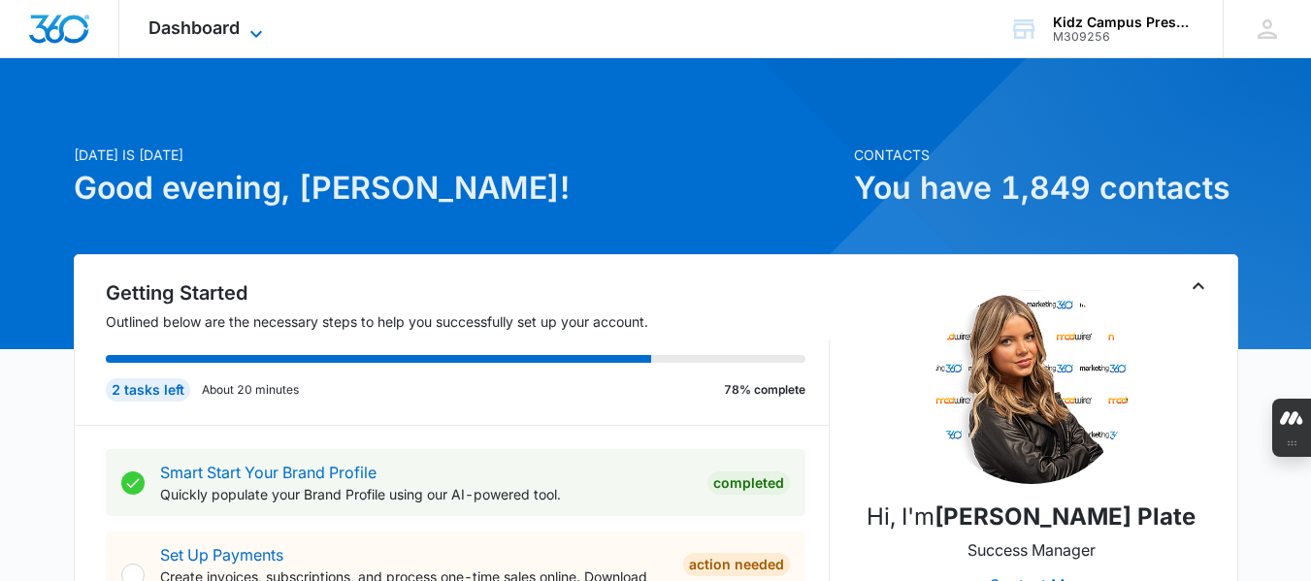
click at [260, 31] on icon at bounding box center [255, 33] width 23 height 23
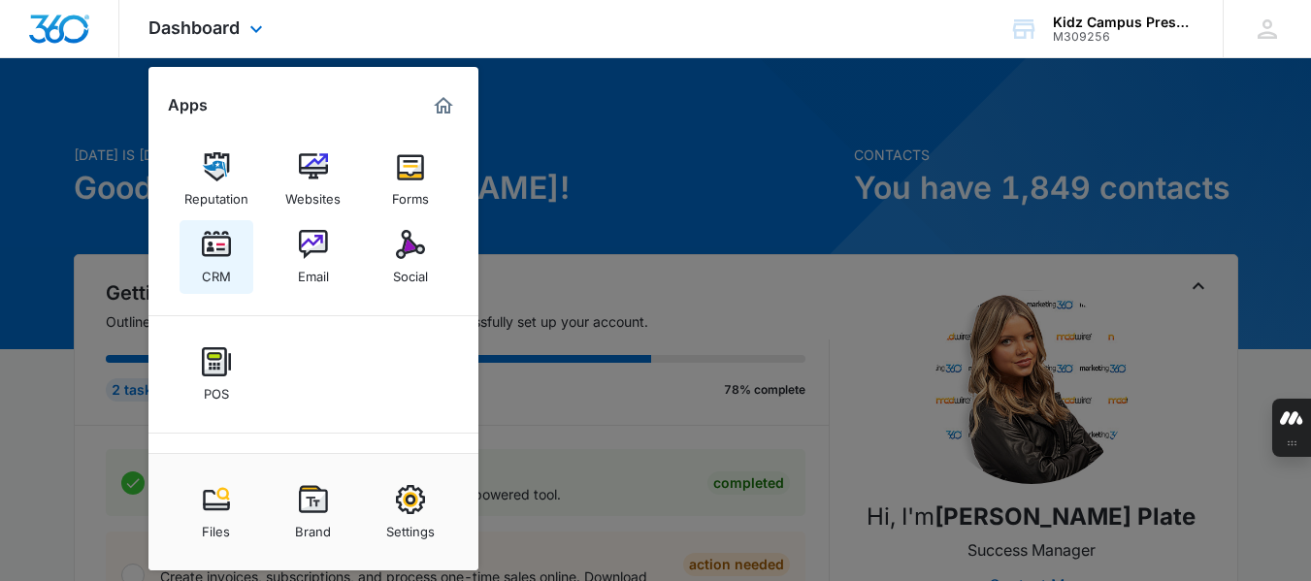
click at [215, 249] on img at bounding box center [216, 244] width 29 height 29
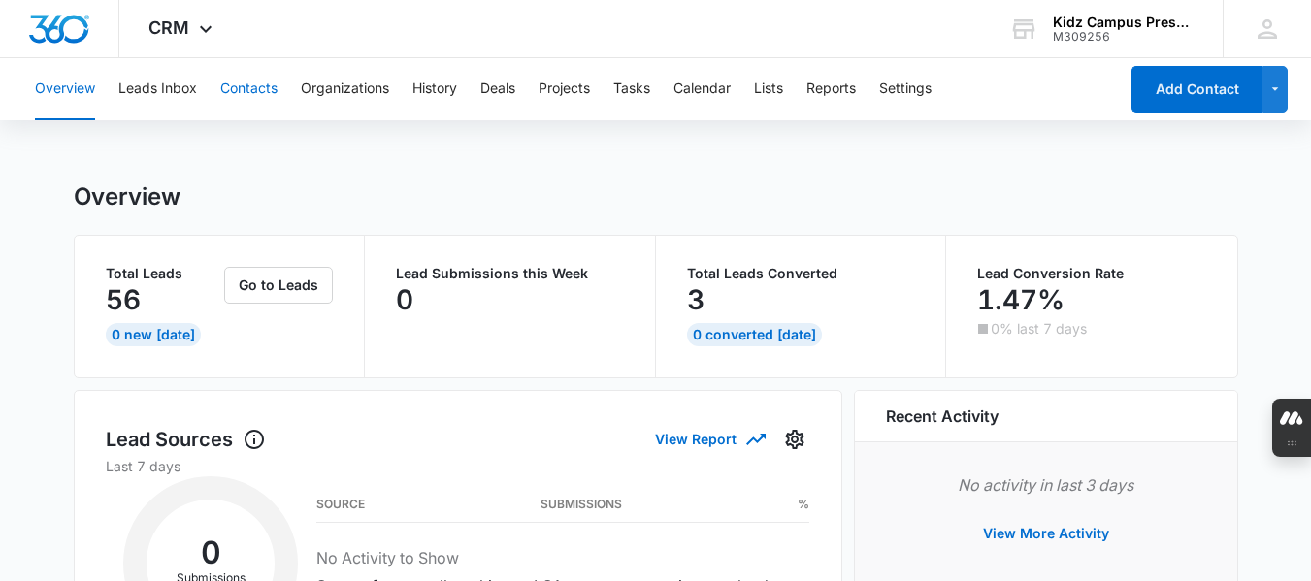
click at [250, 96] on button "Contacts" at bounding box center [248, 89] width 57 height 62
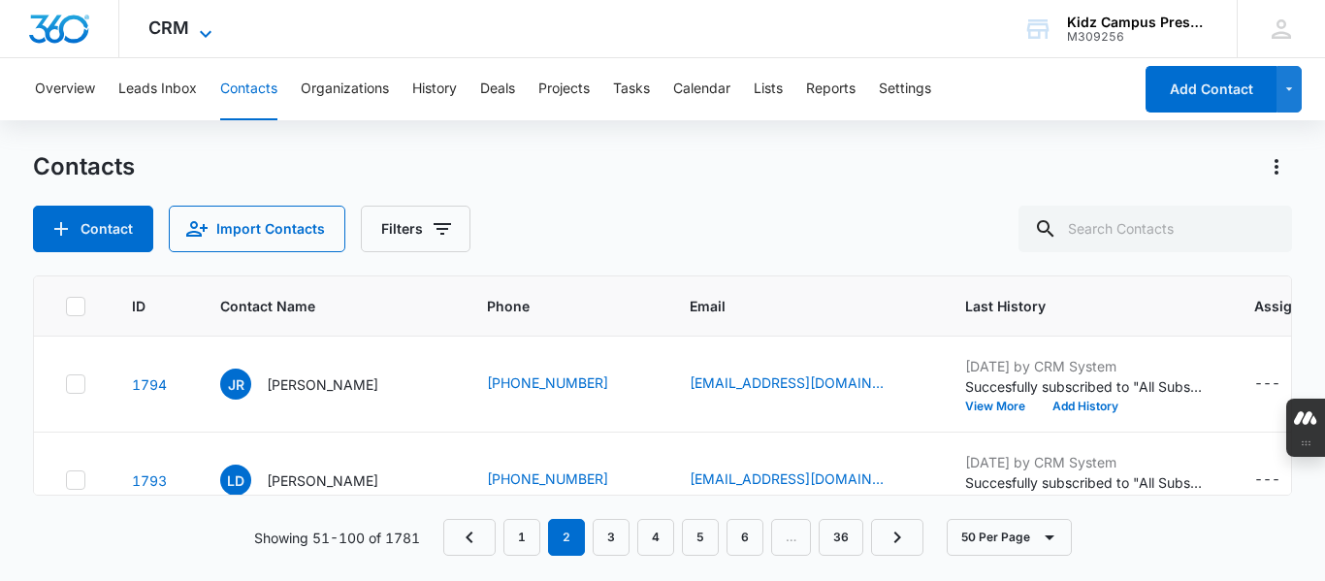
click at [205, 29] on icon at bounding box center [205, 33] width 23 height 23
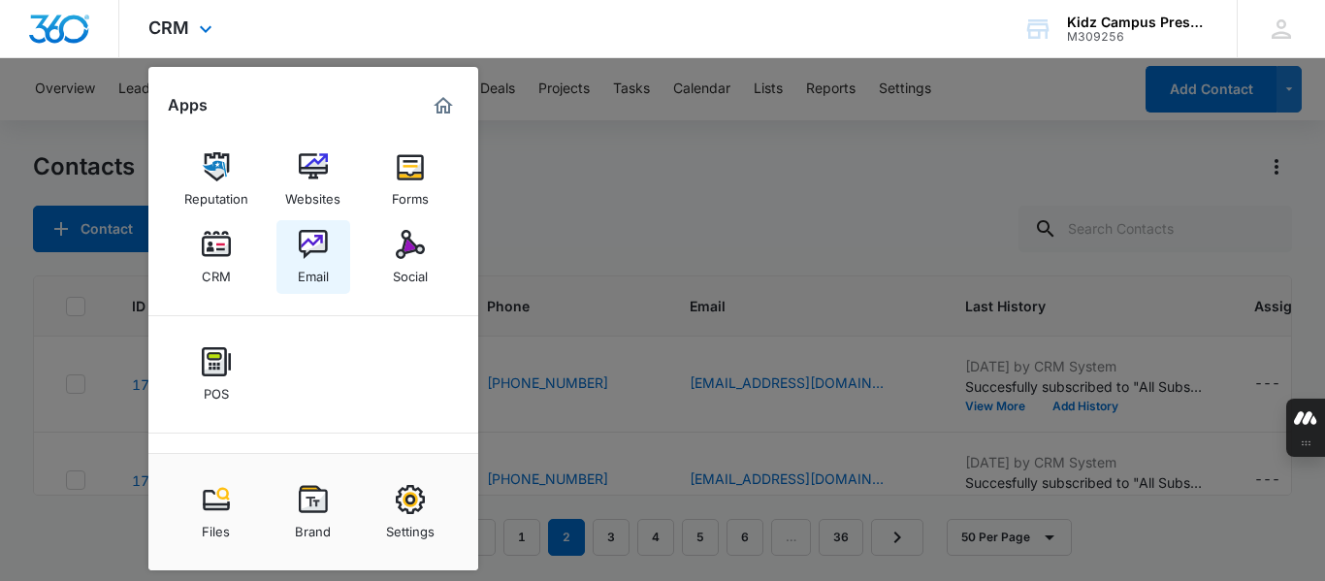
click at [309, 256] on img at bounding box center [313, 244] width 29 height 29
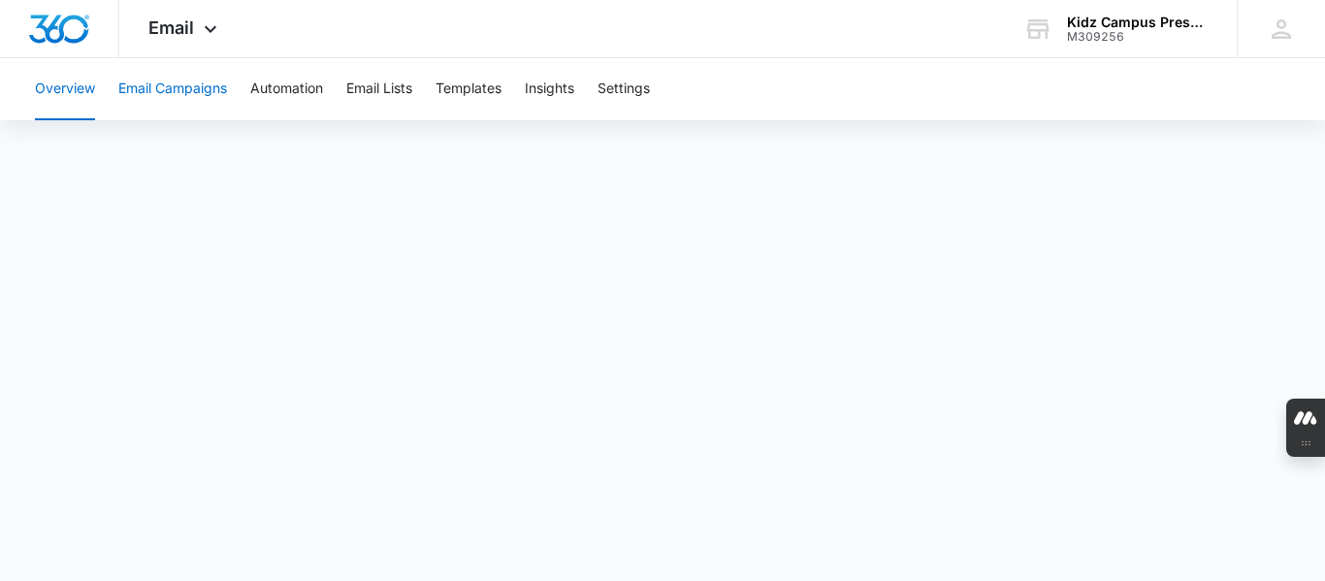
click at [176, 81] on button "Email Campaigns" at bounding box center [172, 89] width 109 height 62
click at [217, 31] on icon at bounding box center [210, 33] width 23 height 23
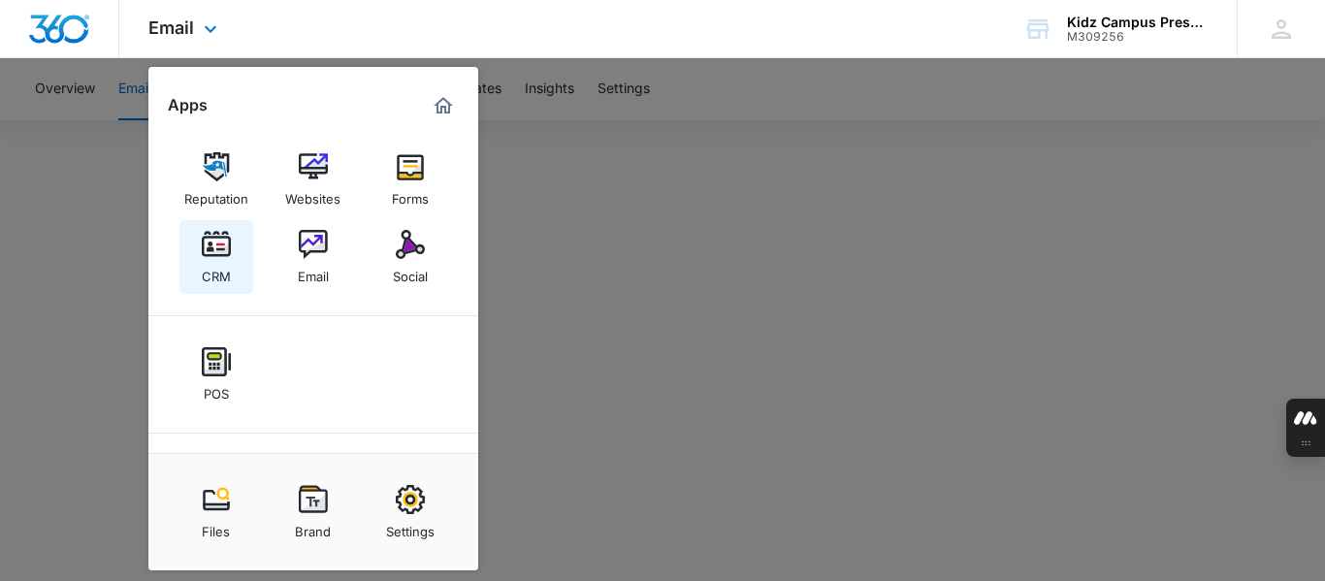
click at [224, 237] on img at bounding box center [216, 244] width 29 height 29
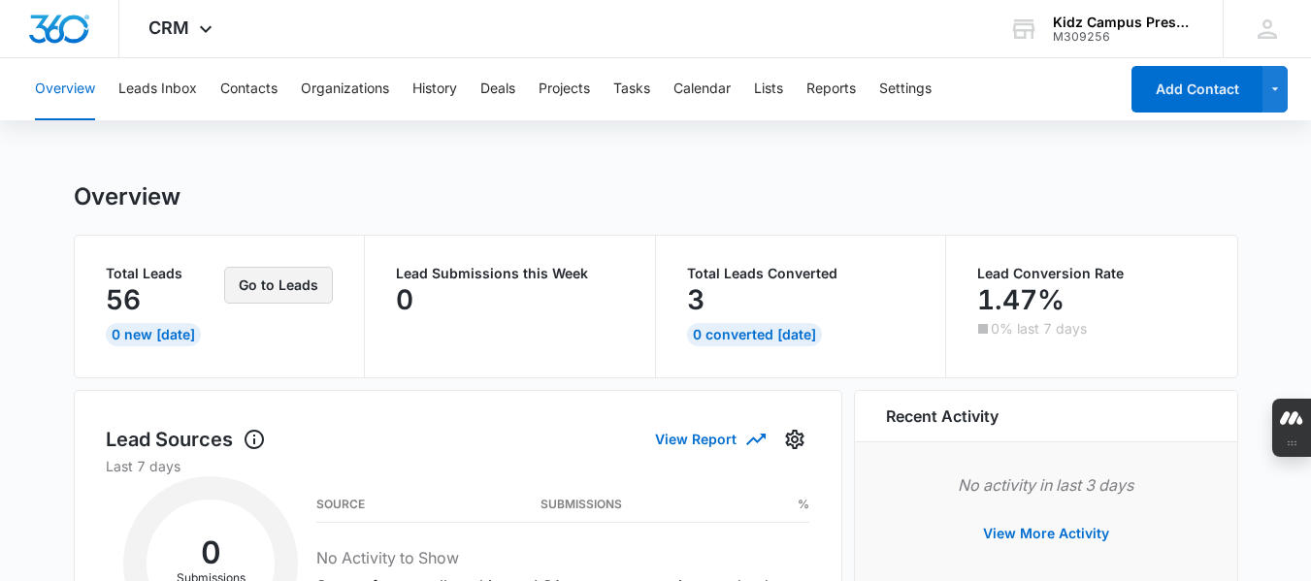
click at [272, 291] on button "Go to Leads" at bounding box center [278, 285] width 109 height 37
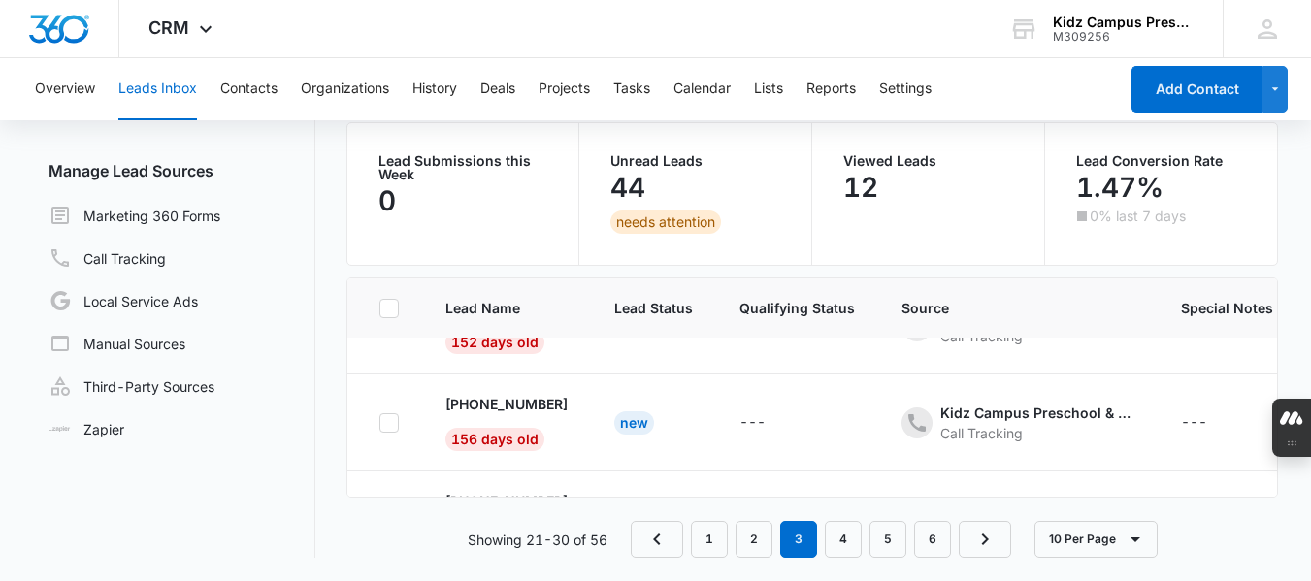
scroll to position [825, 0]
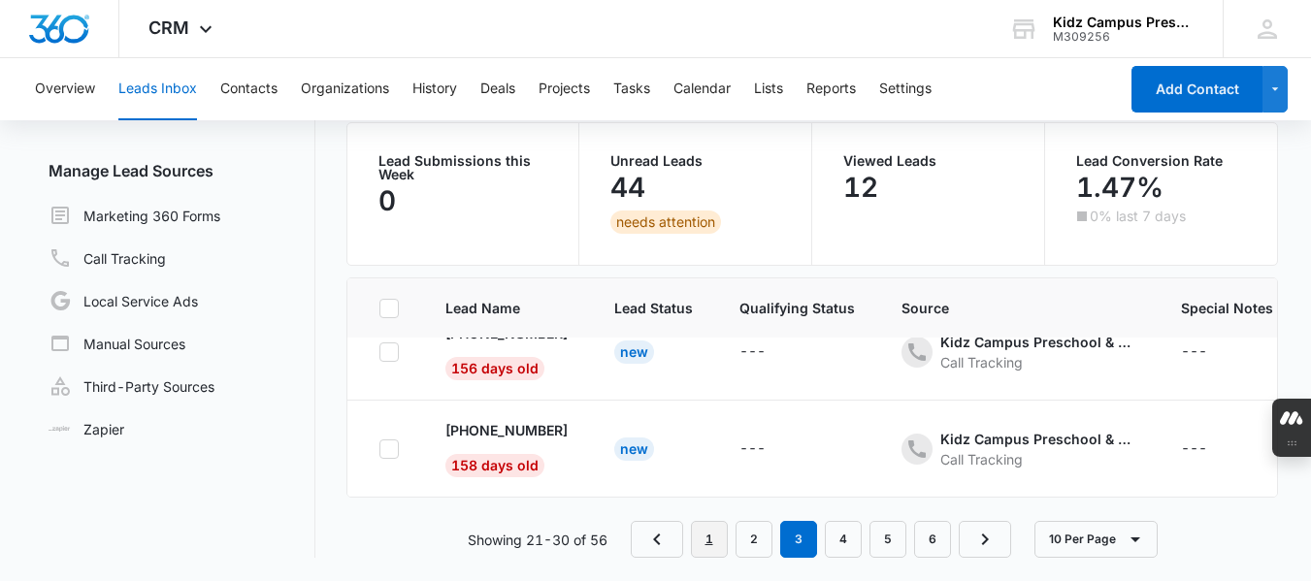
click at [704, 555] on link "1" at bounding box center [709, 539] width 37 height 37
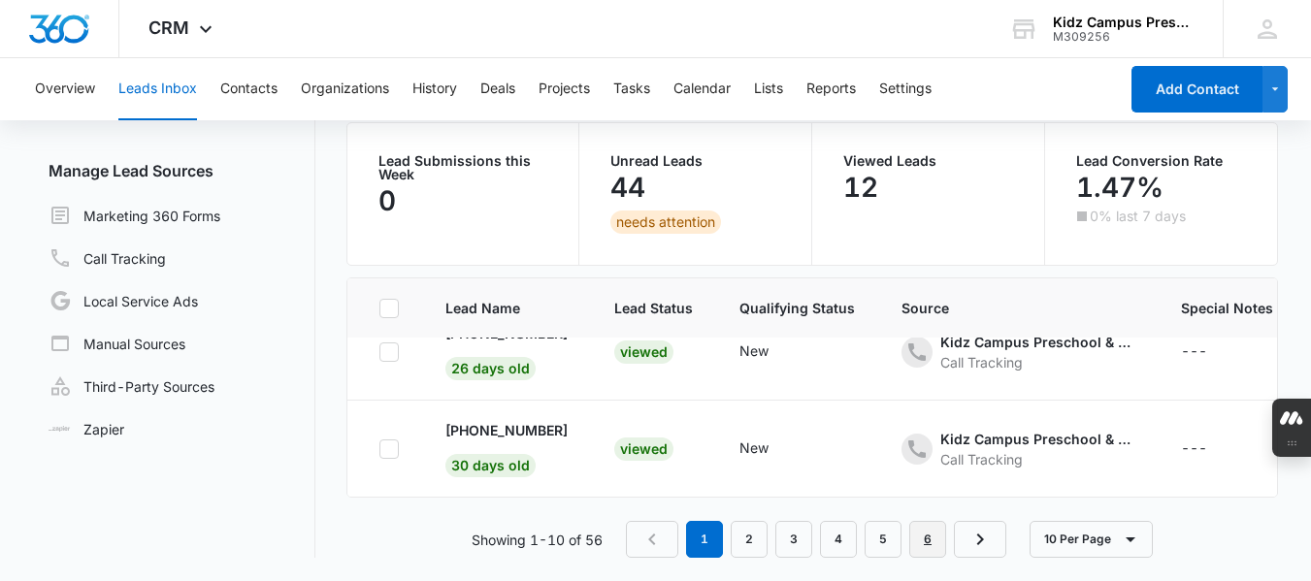
click at [942, 553] on link "6" at bounding box center [927, 539] width 37 height 37
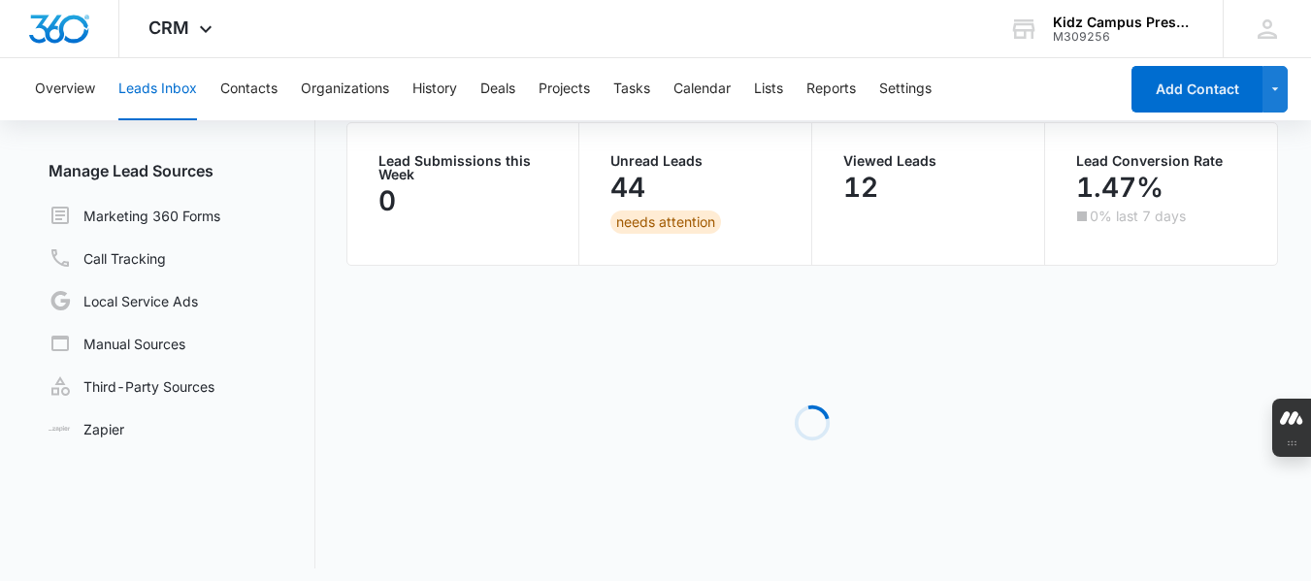
scroll to position [0, 0]
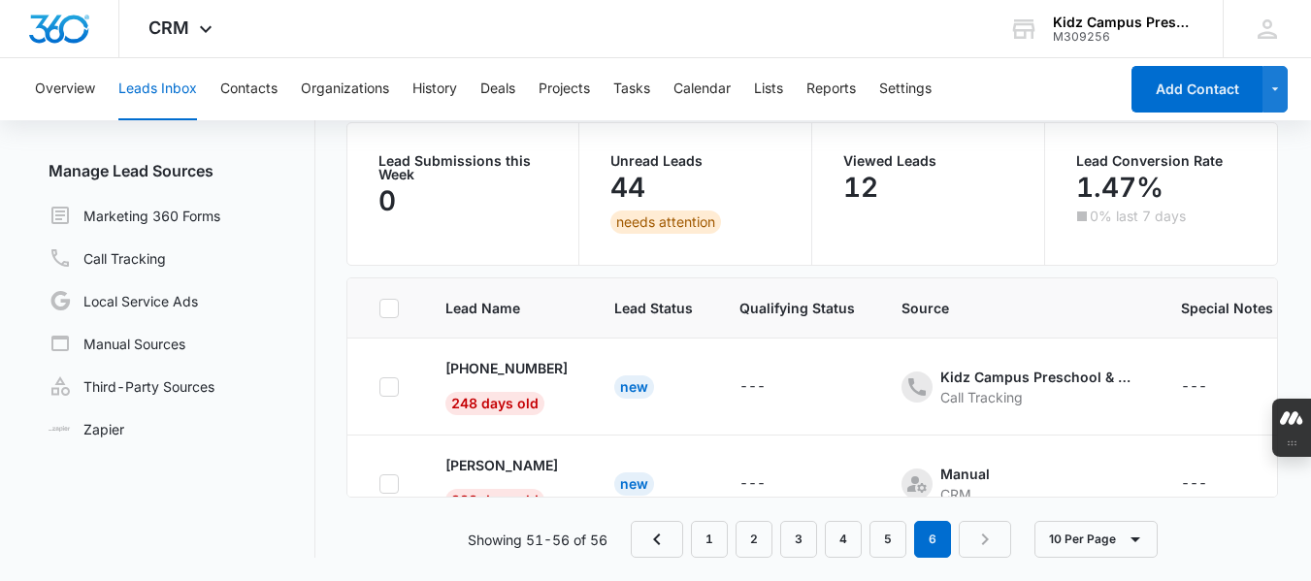
click at [651, 188] on div "44" at bounding box center [695, 187] width 170 height 39
click at [650, 169] on div "44" at bounding box center [695, 187] width 170 height 39
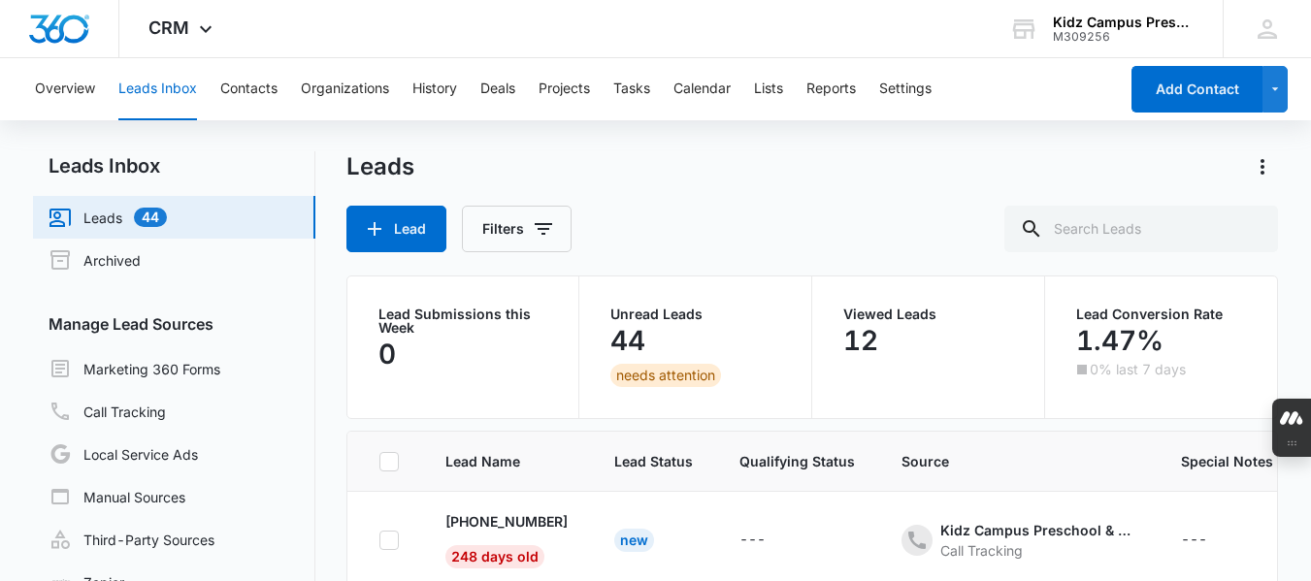
click at [676, 345] on div "44" at bounding box center [695, 340] width 170 height 39
click at [687, 345] on div "44" at bounding box center [695, 340] width 170 height 39
click at [257, 91] on button "Contacts" at bounding box center [248, 89] width 57 height 62
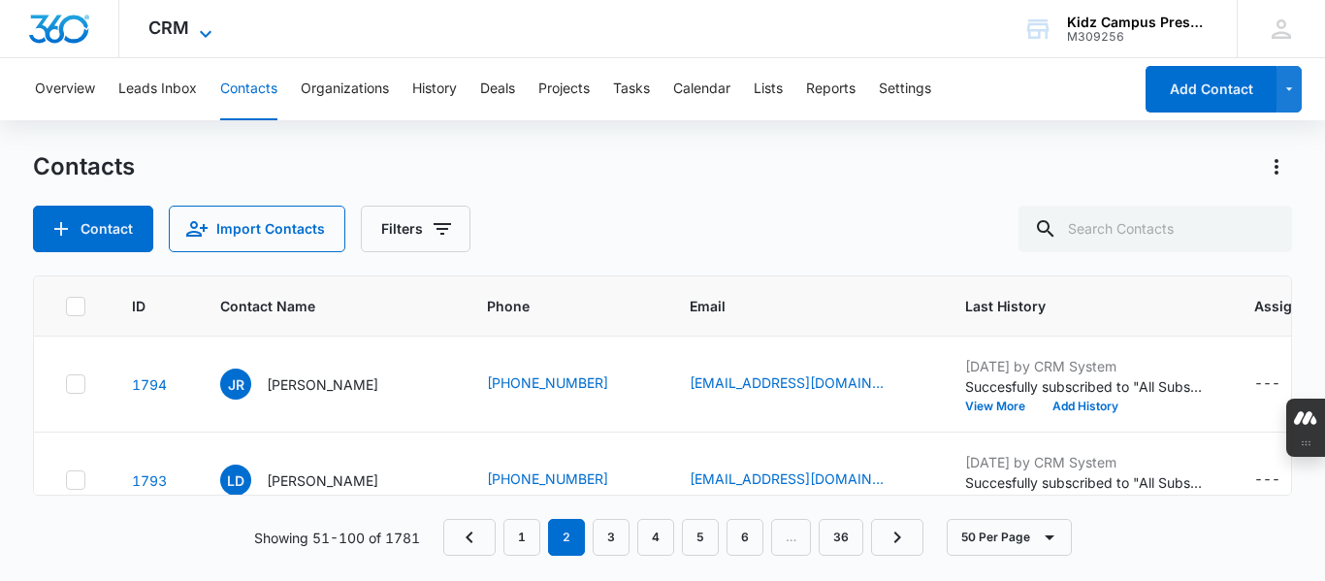
click at [216, 24] on icon at bounding box center [205, 33] width 23 height 23
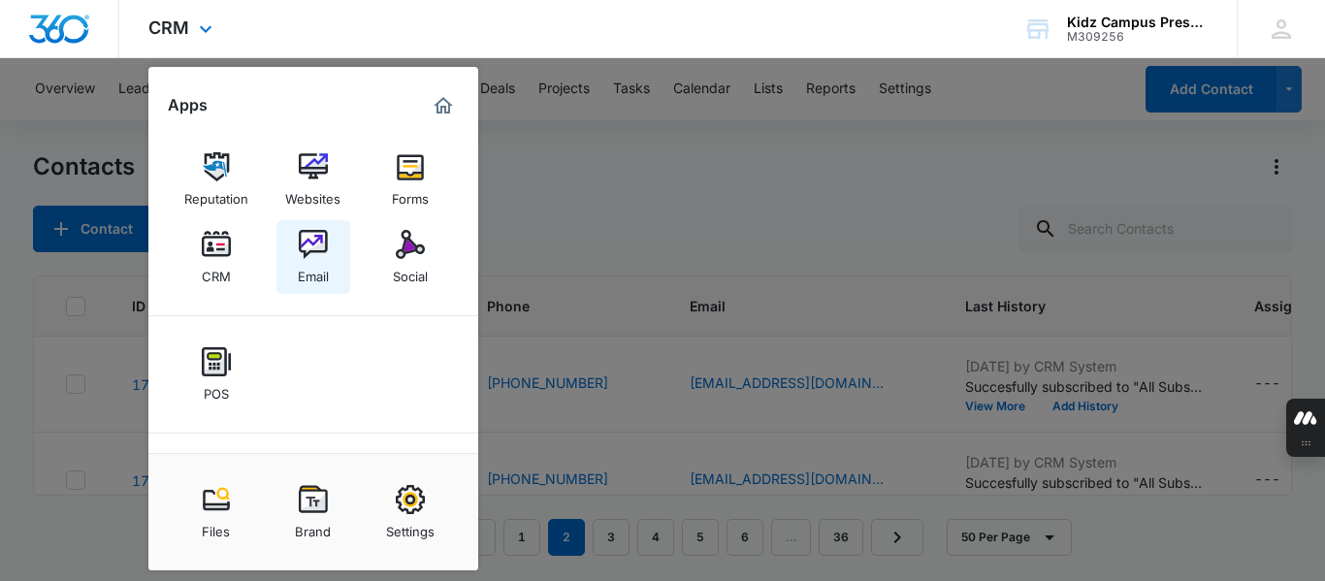
click at [317, 253] on img at bounding box center [313, 244] width 29 height 29
